Goal: Task Accomplishment & Management: Complete application form

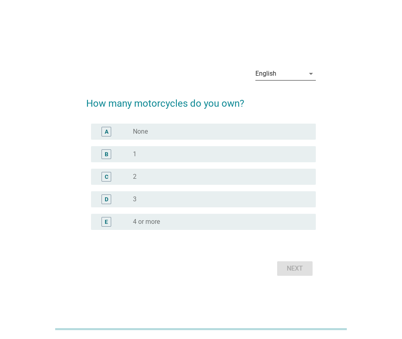
click at [281, 77] on div "English" at bounding box center [279, 73] width 49 height 13
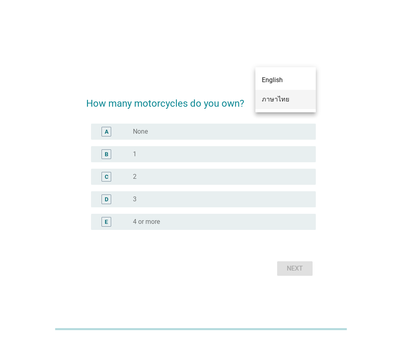
click at [281, 99] on div "ภาษาไทย" at bounding box center [286, 100] width 48 height 10
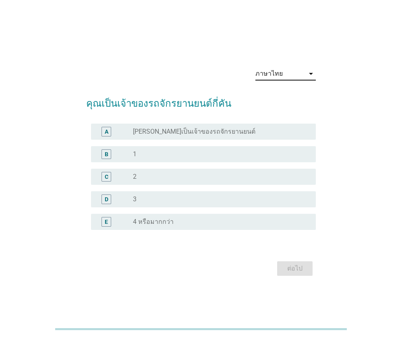
click at [164, 181] on div "radio_button_unchecked 2" at bounding box center [221, 177] width 176 height 10
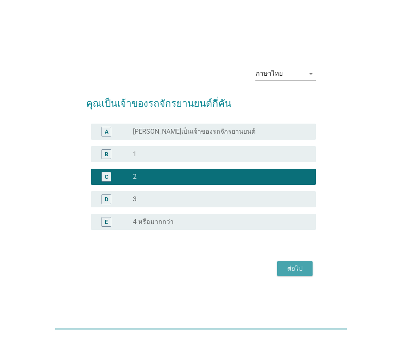
click at [296, 268] on div "ต่อไป" at bounding box center [295, 269] width 23 height 10
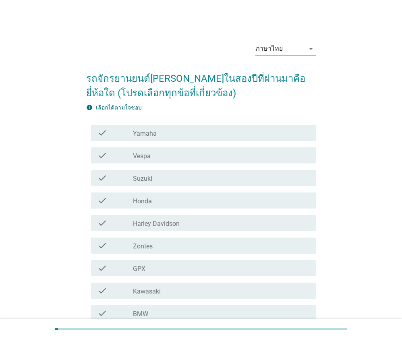
click at [198, 134] on div "check_box_outline_blank Yamaha" at bounding box center [221, 133] width 176 height 10
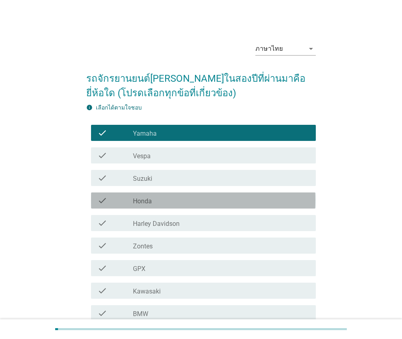
click at [182, 202] on div "check_box_outline_blank Honda" at bounding box center [221, 201] width 176 height 10
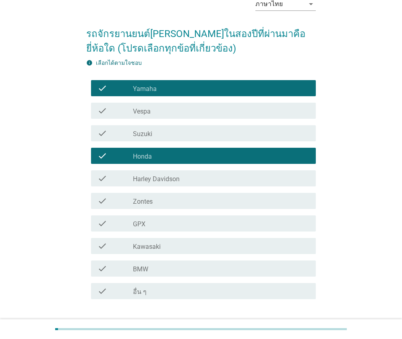
scroll to position [99, 0]
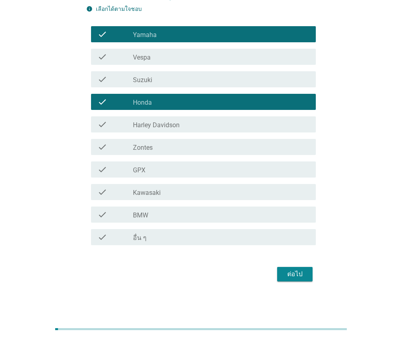
click at [299, 276] on div "ต่อไป" at bounding box center [295, 274] width 23 height 10
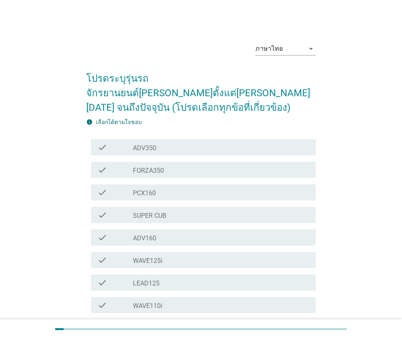
click at [142, 257] on label "WAVE125i" at bounding box center [147, 261] width 29 height 8
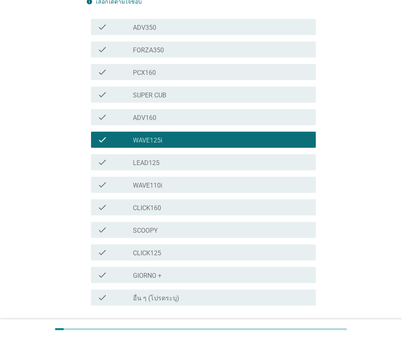
scroll to position [121, 0]
click at [284, 329] on div "ต่อไป" at bounding box center [295, 334] width 23 height 10
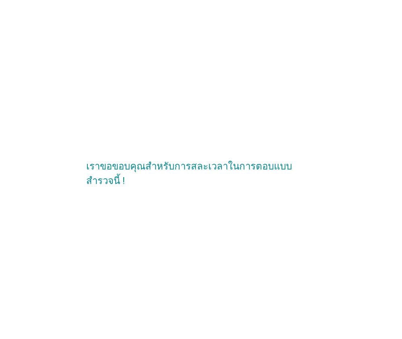
scroll to position [0, 0]
